Goal: Check status

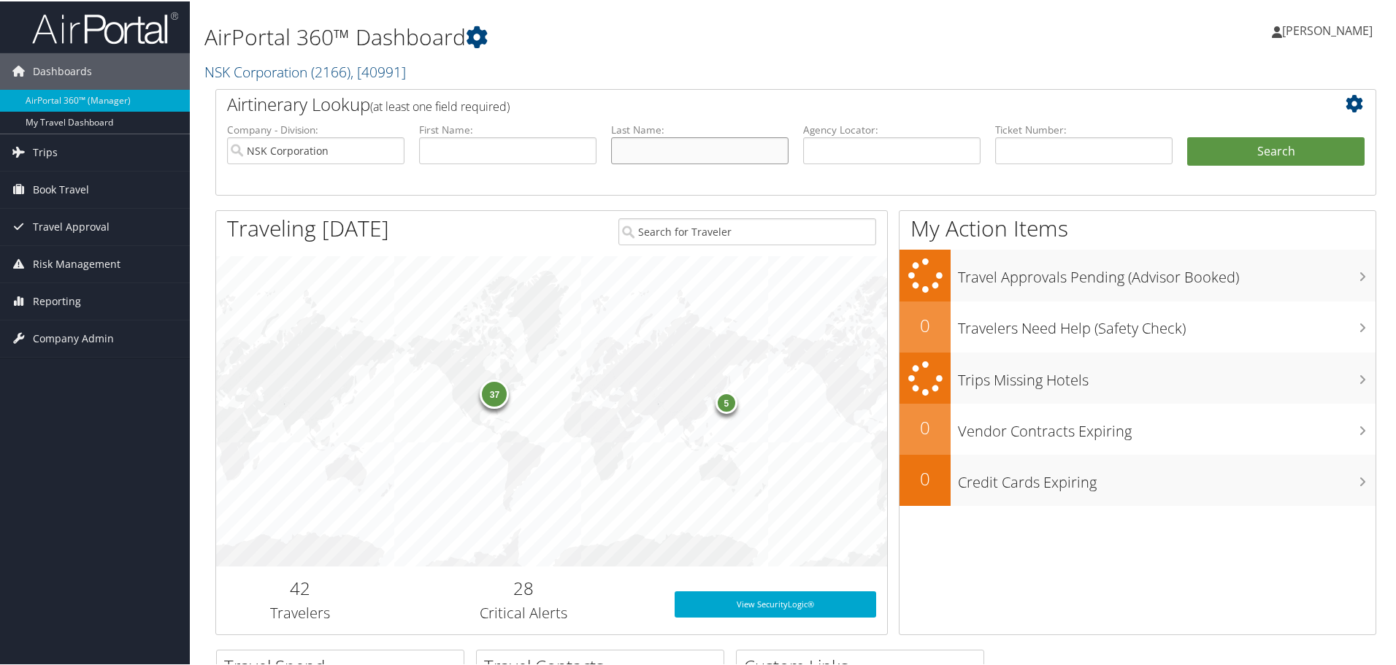
drag, startPoint x: 650, startPoint y: 155, endPoint x: 611, endPoint y: 150, distance: 39.0
click at [650, 155] on input "text" at bounding box center [699, 149] width 177 height 27
type input "[PERSON_NAME]"
click at [1188, 136] on button "Search" at bounding box center [1276, 150] width 177 height 29
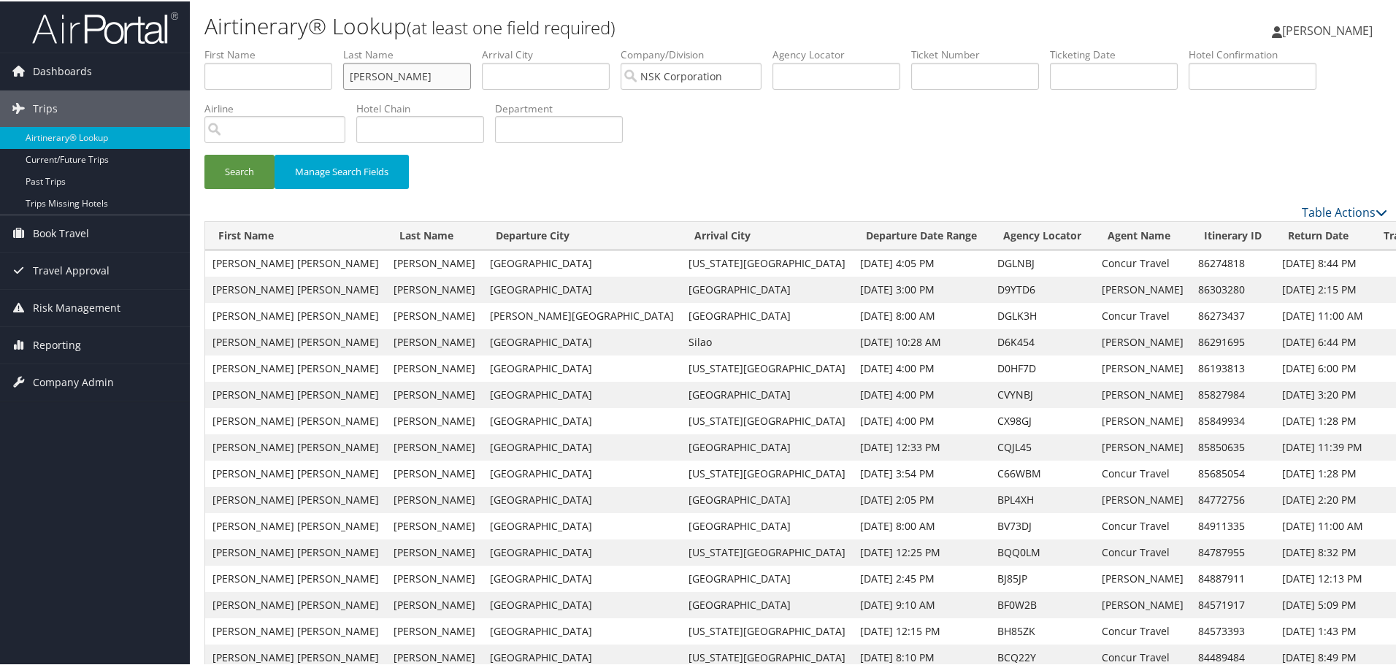
drag, startPoint x: 416, startPoint y: 74, endPoint x: 328, endPoint y: 72, distance: 88.4
click at [328, 46] on ul "First Name Last Name barksdale Departure City Arrival City Company/Division NSK…" at bounding box center [796, 46] width 1183 height 0
type input "hart"
click at [246, 175] on button "Search" at bounding box center [240, 170] width 70 height 34
